Goal: Navigation & Orientation: Find specific page/section

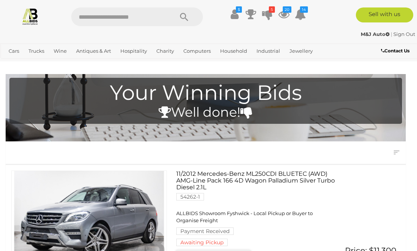
click at [239, 12] on icon "$" at bounding box center [239, 9] width 6 height 6
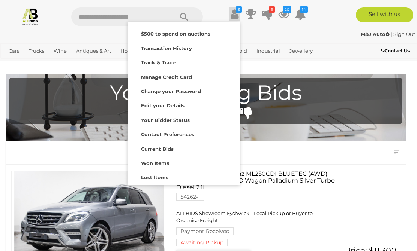
click at [163, 175] on strong "Lost Items" at bounding box center [154, 178] width 27 height 6
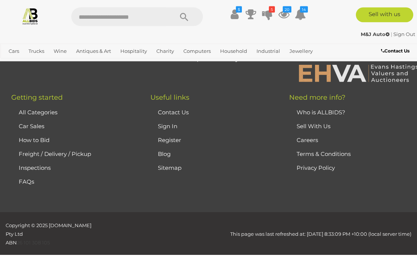
scroll to position [1091, 0]
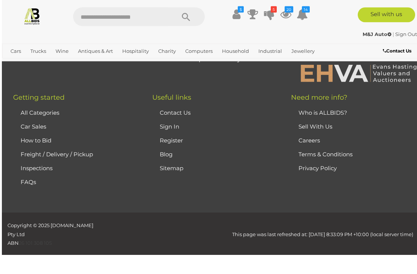
scroll to position [1079, 0]
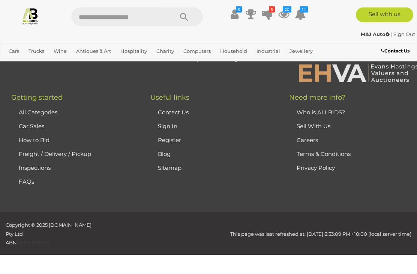
scroll to position [1118, 0]
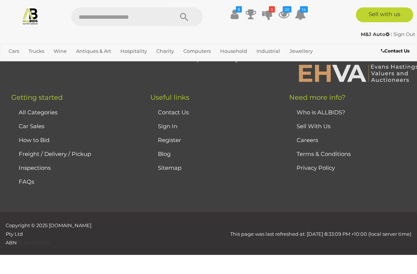
scroll to position [1099, 0]
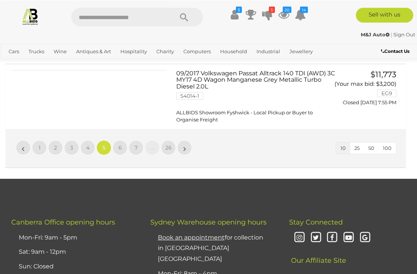
scroll to position [590, 0]
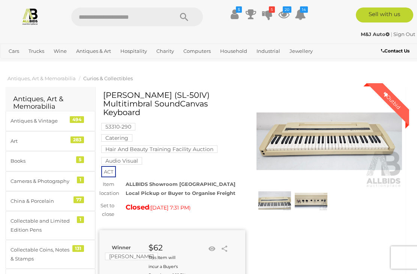
click at [182, 145] on mark "Hair And Beauty Training Facility Auction" at bounding box center [159, 148] width 116 height 7
